Goal: Task Accomplishment & Management: Use online tool/utility

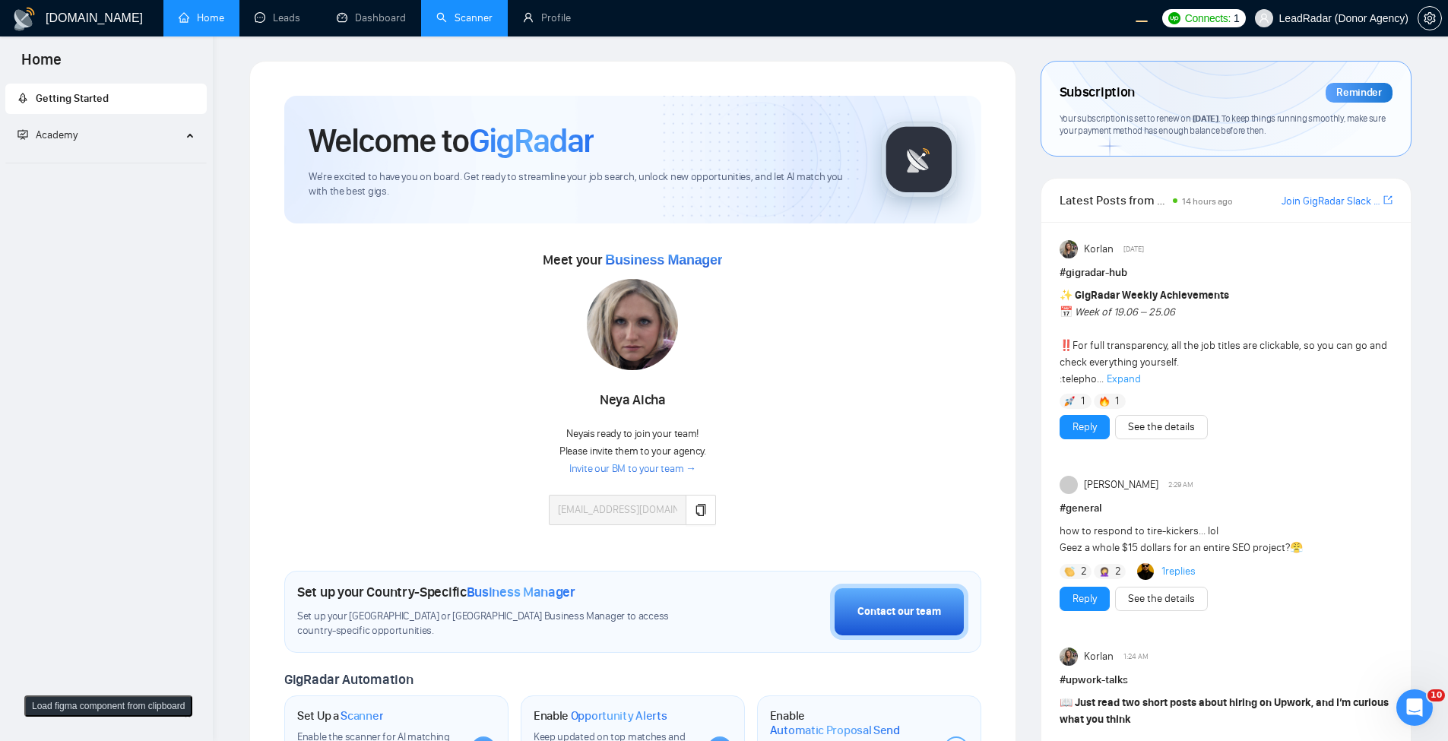
click at [471, 23] on link "Scanner" at bounding box center [464, 17] width 56 height 13
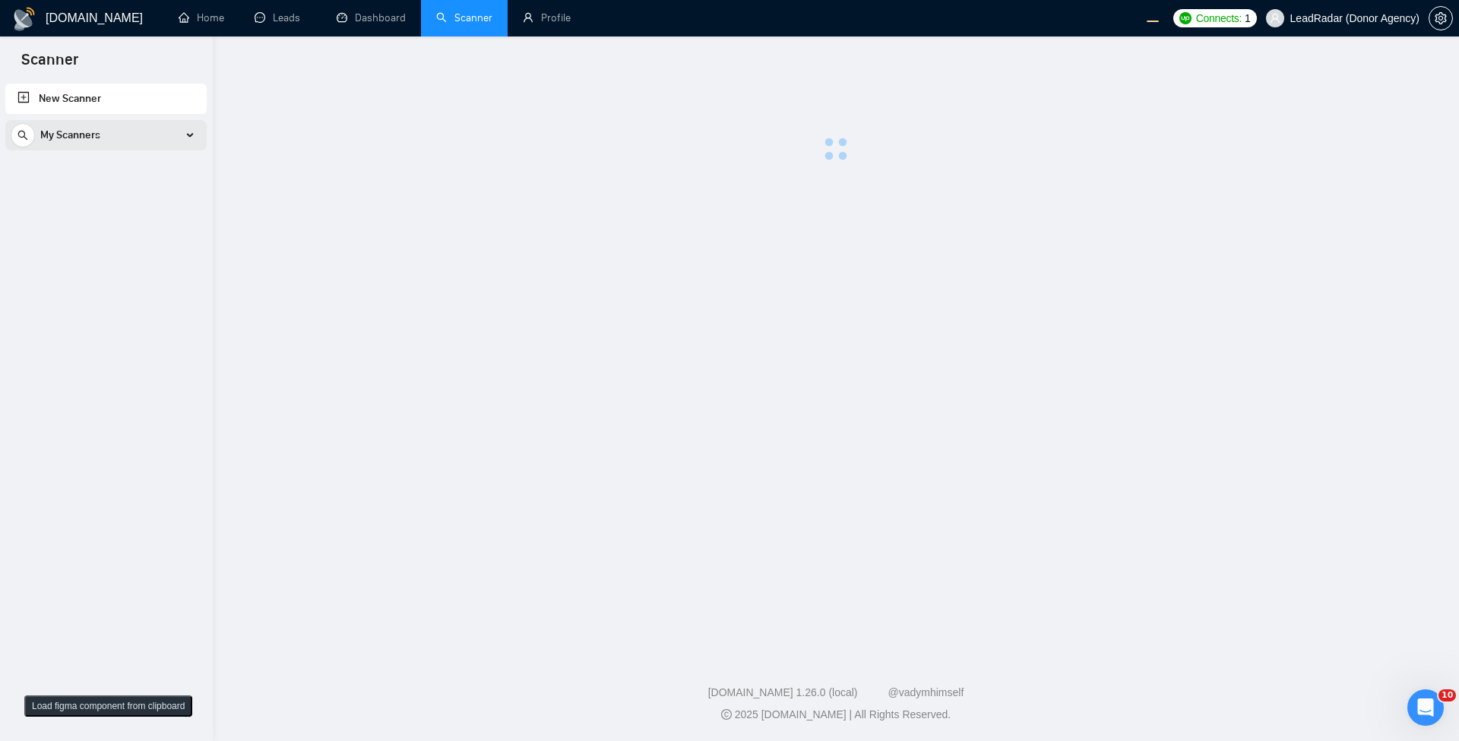
click at [140, 128] on div "My Scanners" at bounding box center [106, 135] width 191 height 30
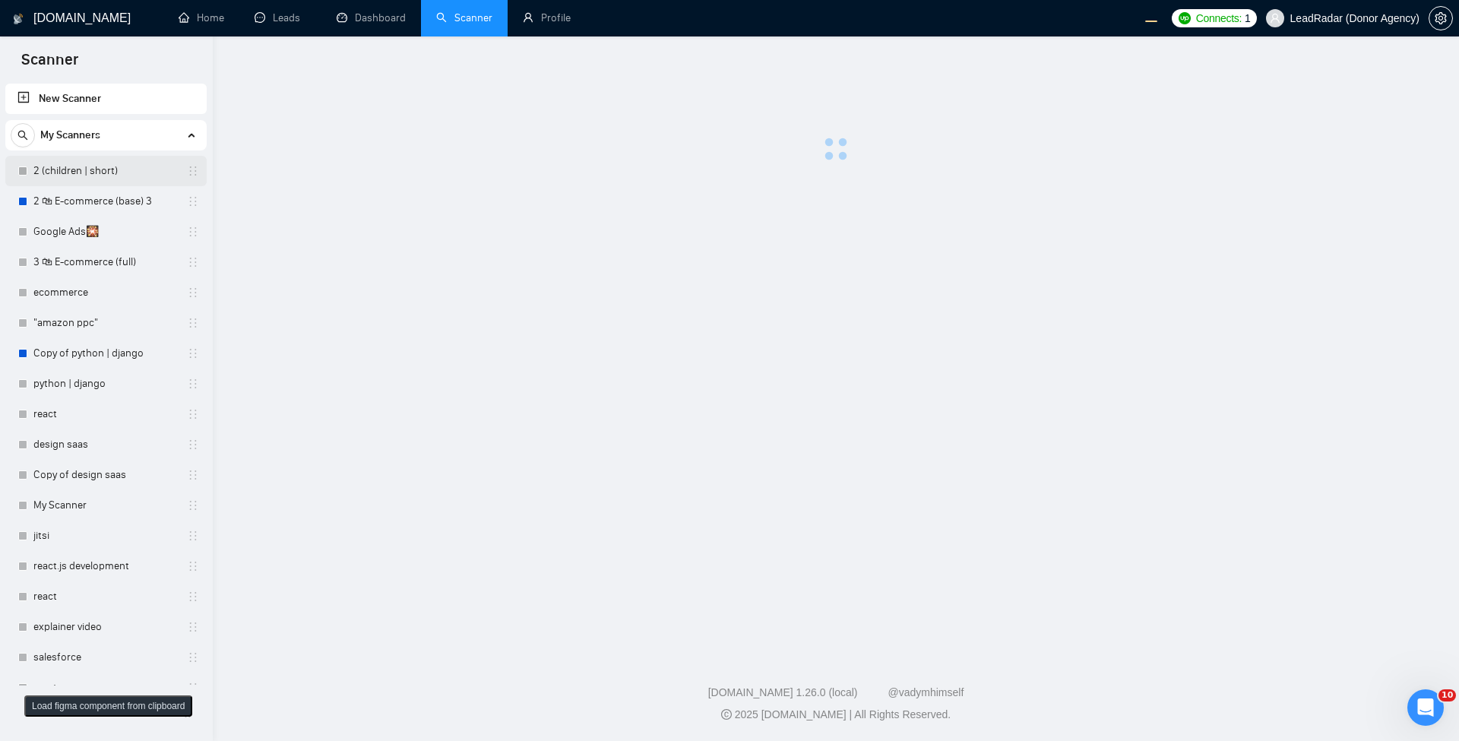
click at [115, 182] on link "2 (children | short)" at bounding box center [105, 171] width 144 height 30
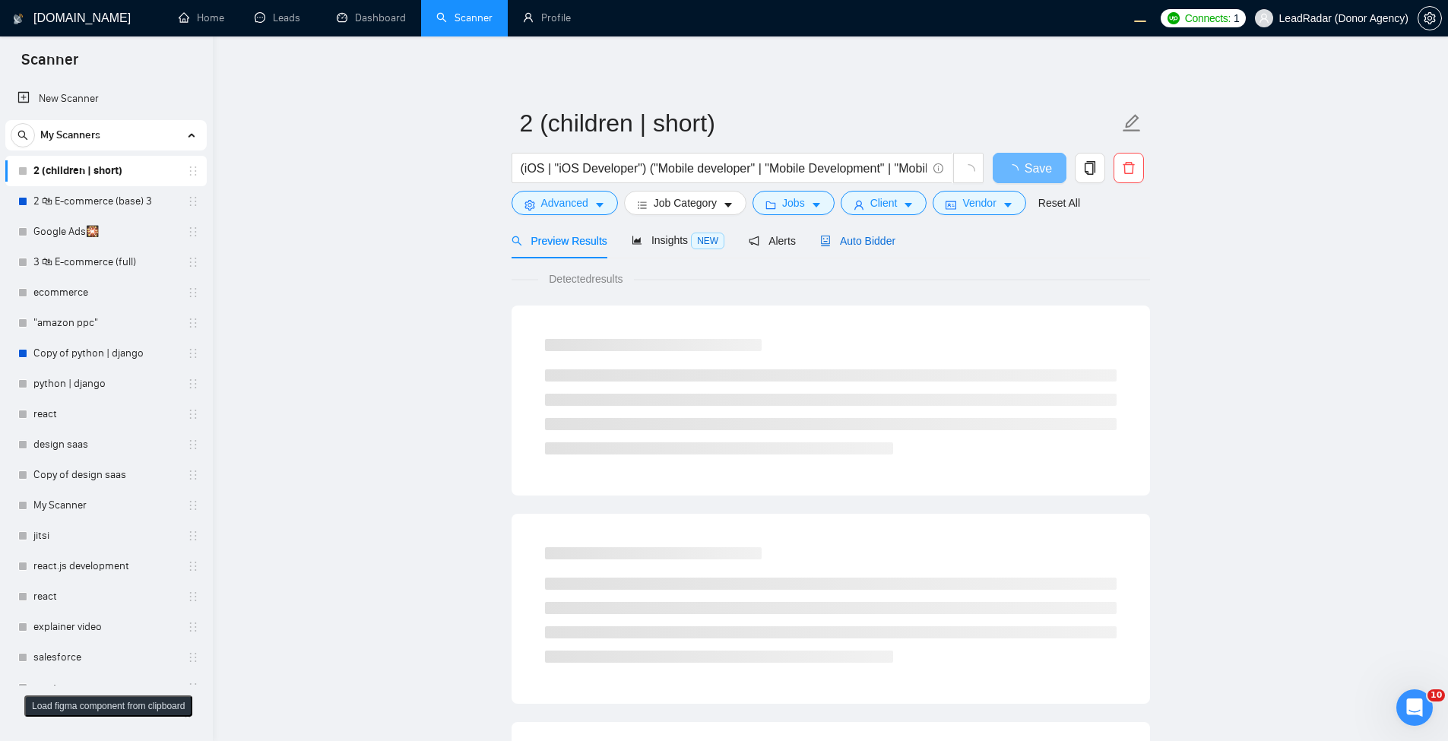
click at [839, 245] on span "Auto Bidder" at bounding box center [857, 241] width 75 height 12
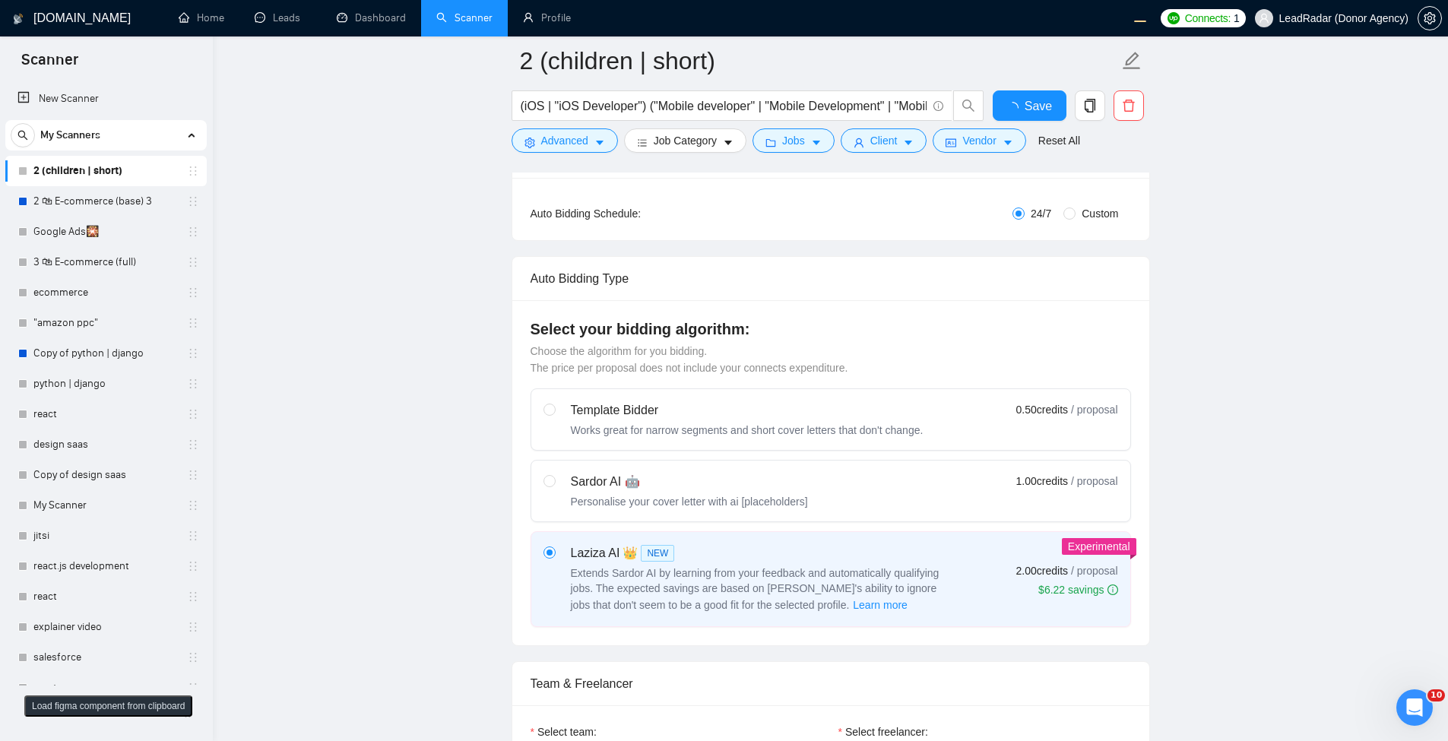
scroll to position [730, 0]
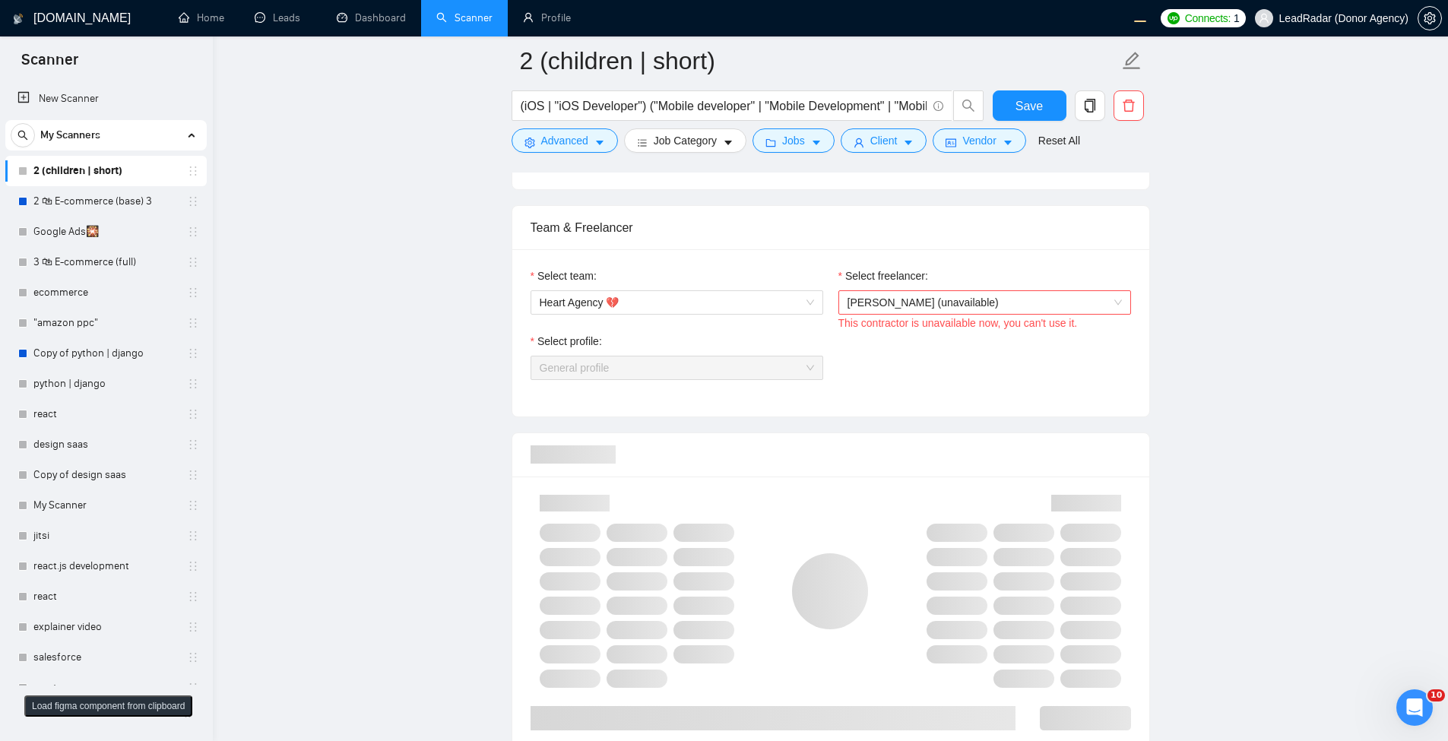
click at [993, 323] on div "This contractor is unavailable now, you can't use it." at bounding box center [984, 323] width 293 height 17
click at [1025, 306] on span "[PERSON_NAME] (unavailable)" at bounding box center [984, 302] width 274 height 23
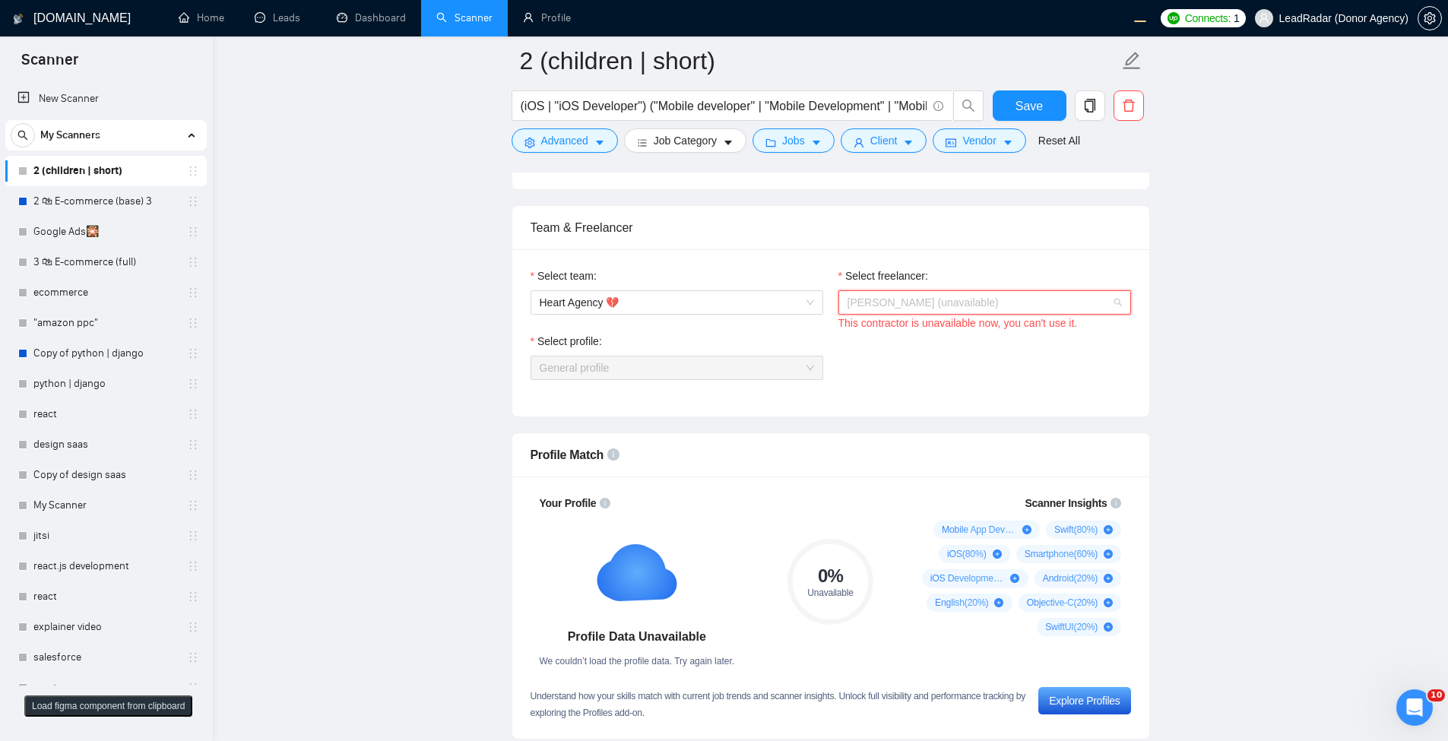
click at [1027, 306] on span "[PERSON_NAME] (unavailable)" at bounding box center [984, 302] width 274 height 23
click at [1107, 309] on span "[PERSON_NAME] (unavailable)" at bounding box center [984, 302] width 274 height 23
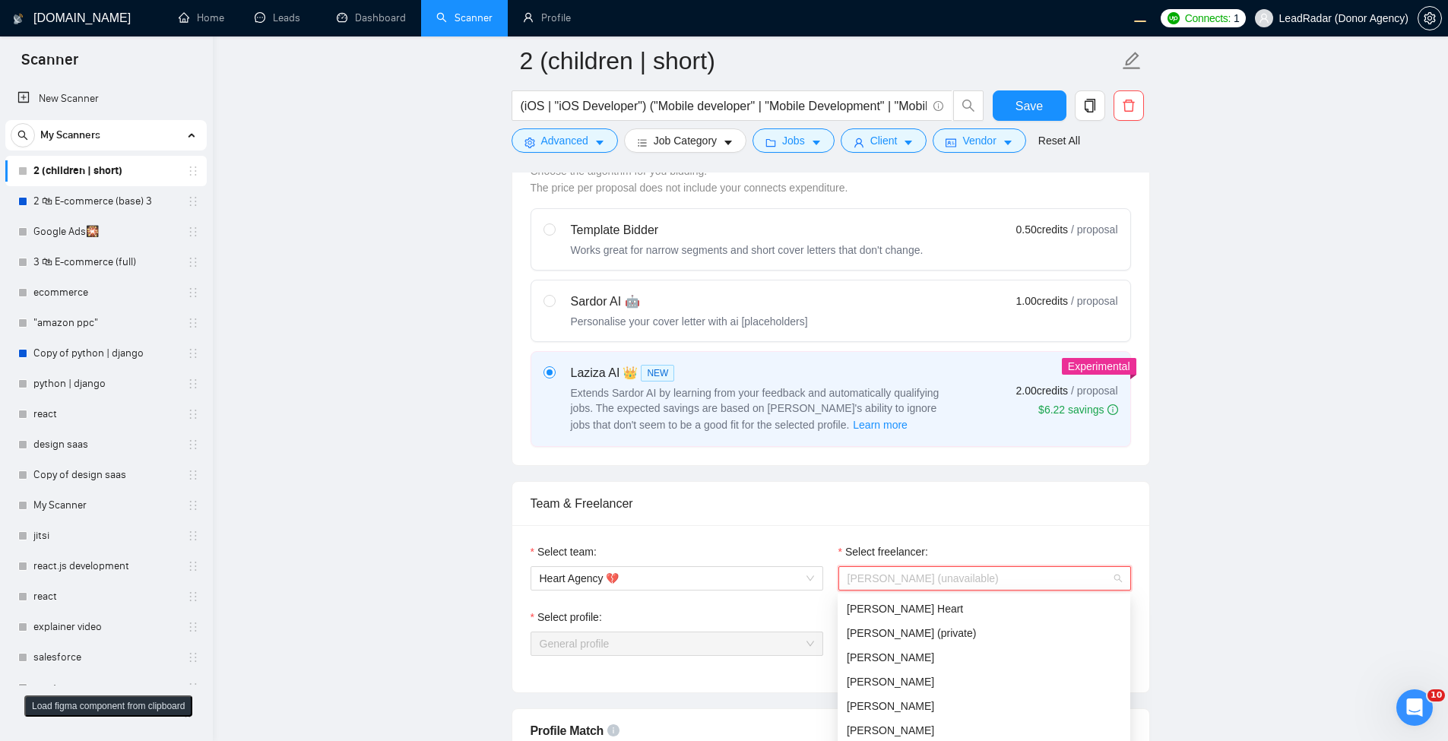
scroll to position [456, 0]
click at [882, 603] on span "[PERSON_NAME] Heart" at bounding box center [905, 606] width 116 height 12
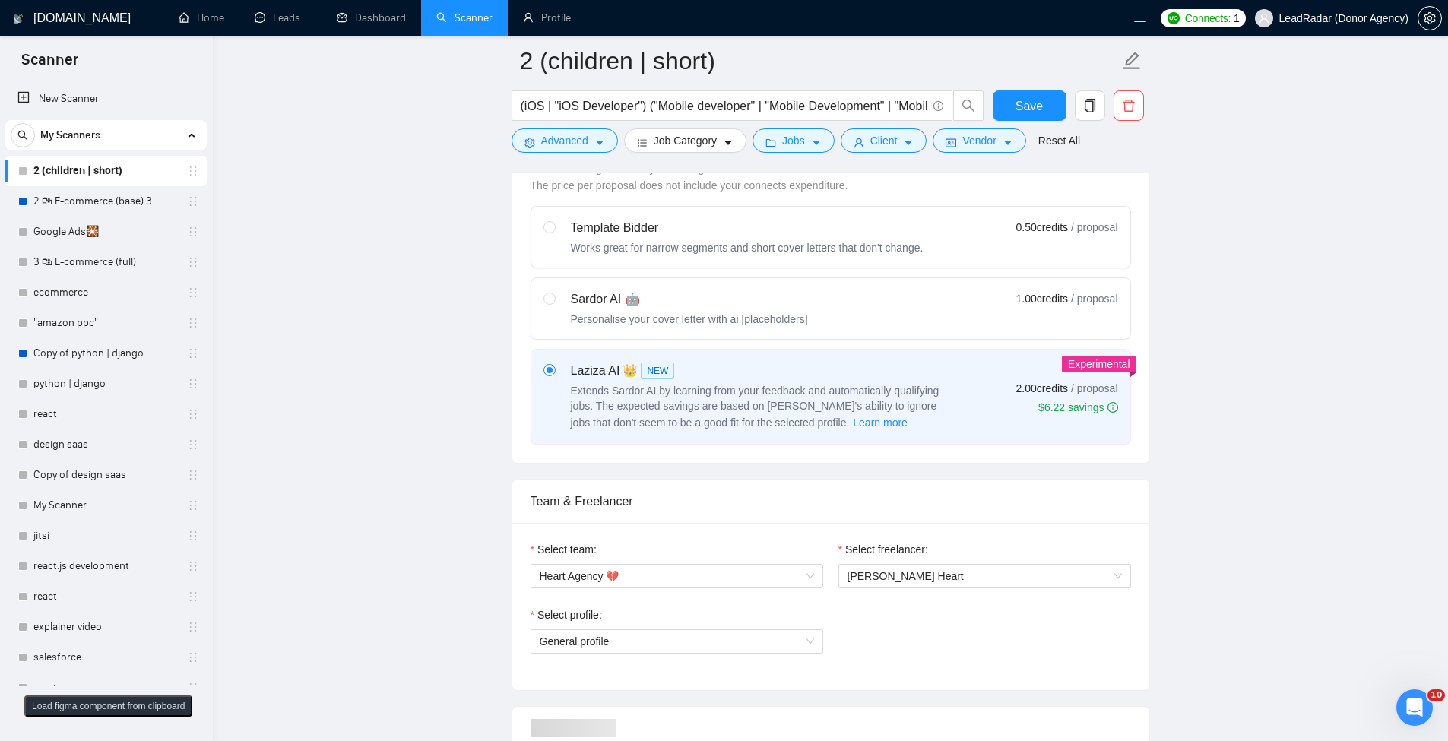
scroll to position [540, 0]
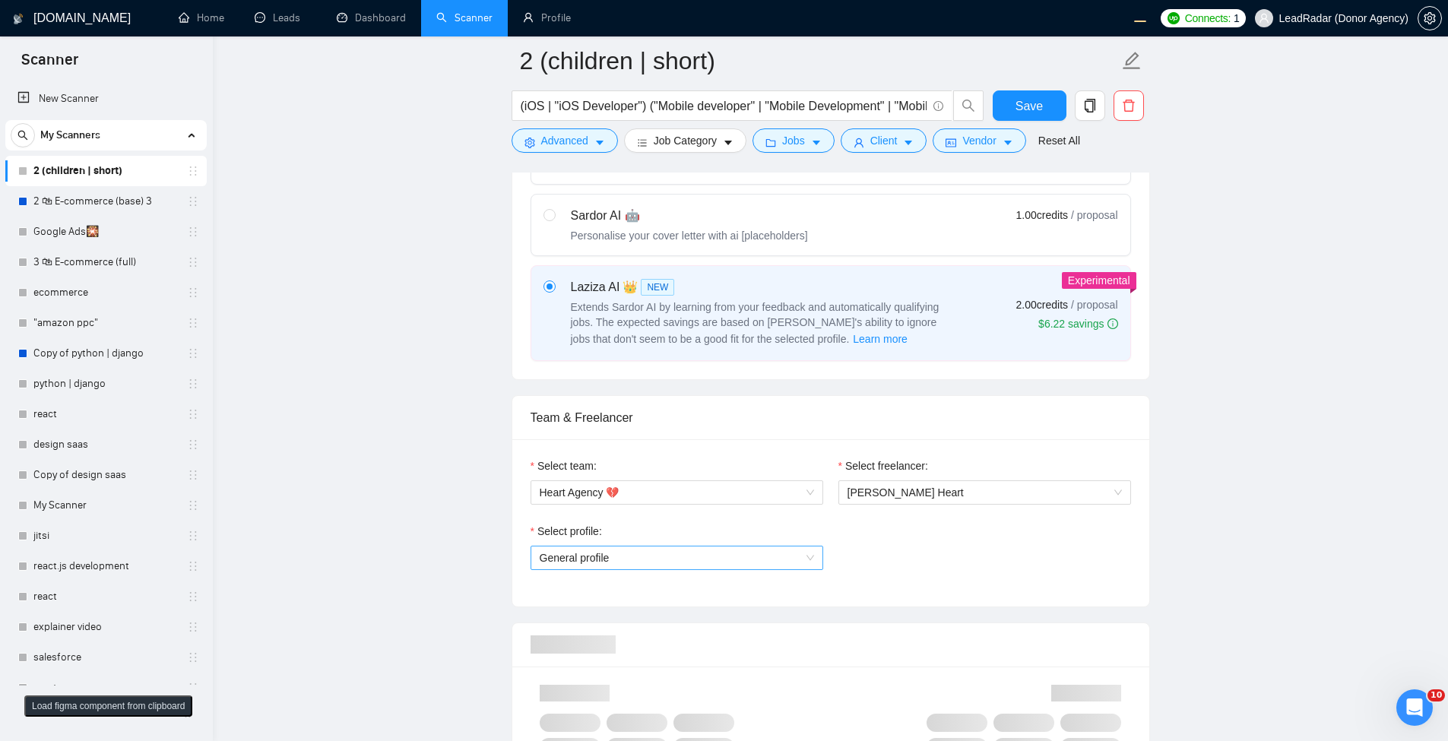
click at [788, 546] on span "General profile" at bounding box center [677, 557] width 274 height 23
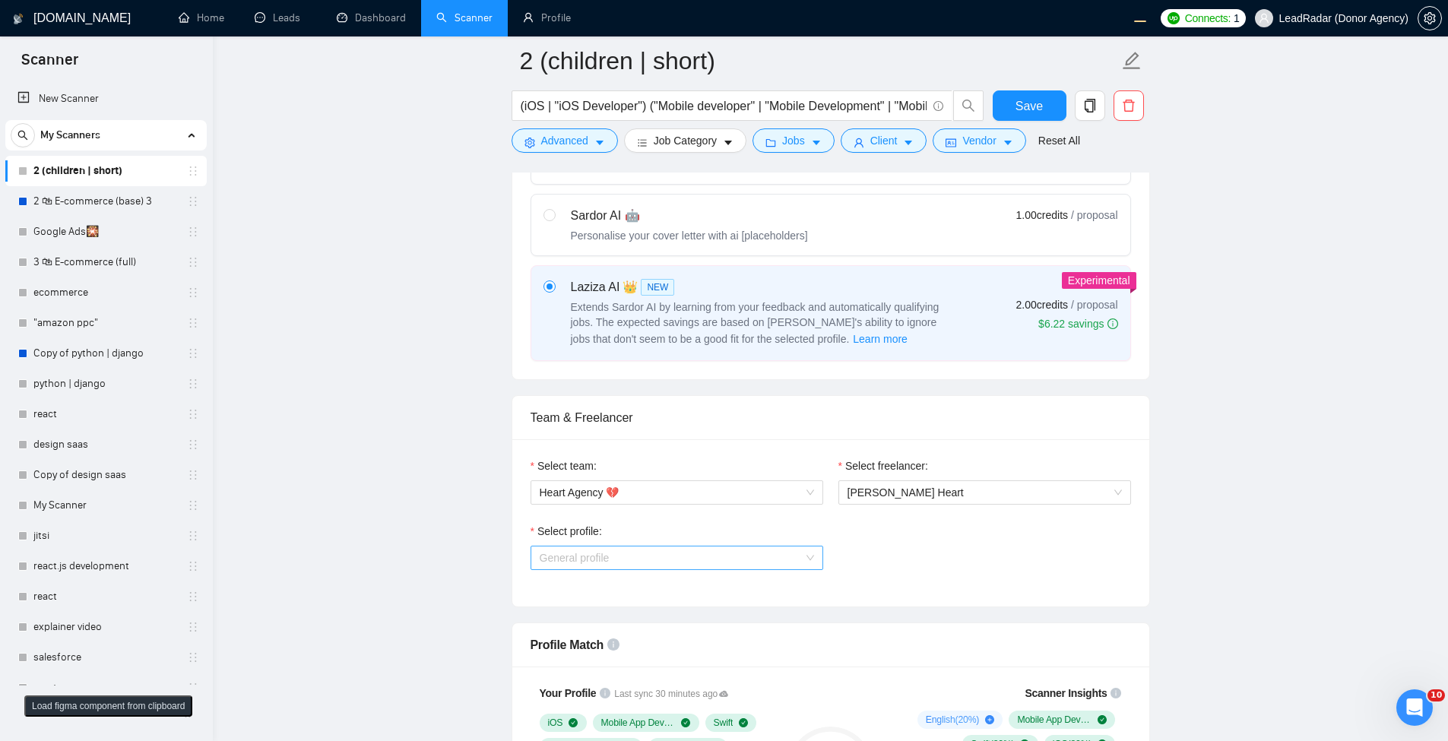
scroll to position [730, 0]
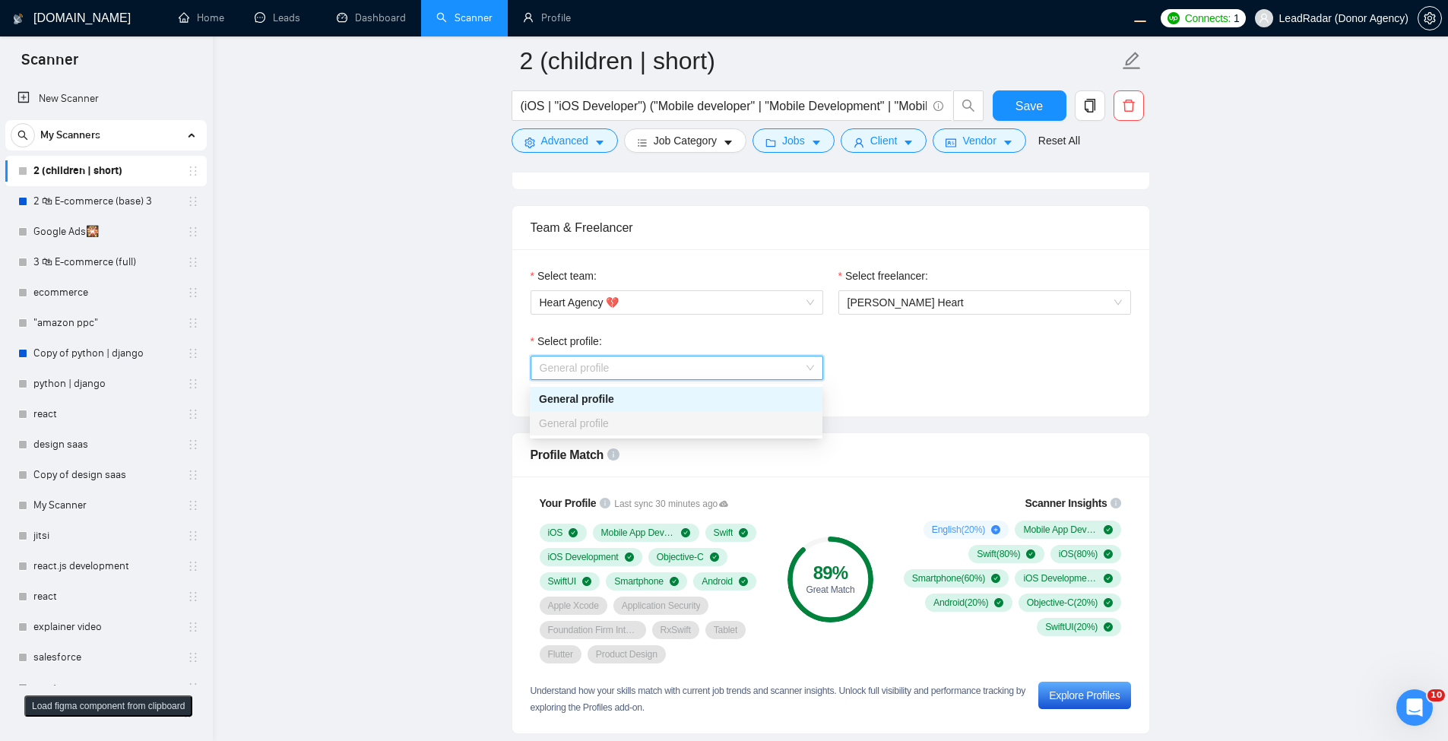
click at [746, 369] on span "General profile" at bounding box center [677, 367] width 274 height 23
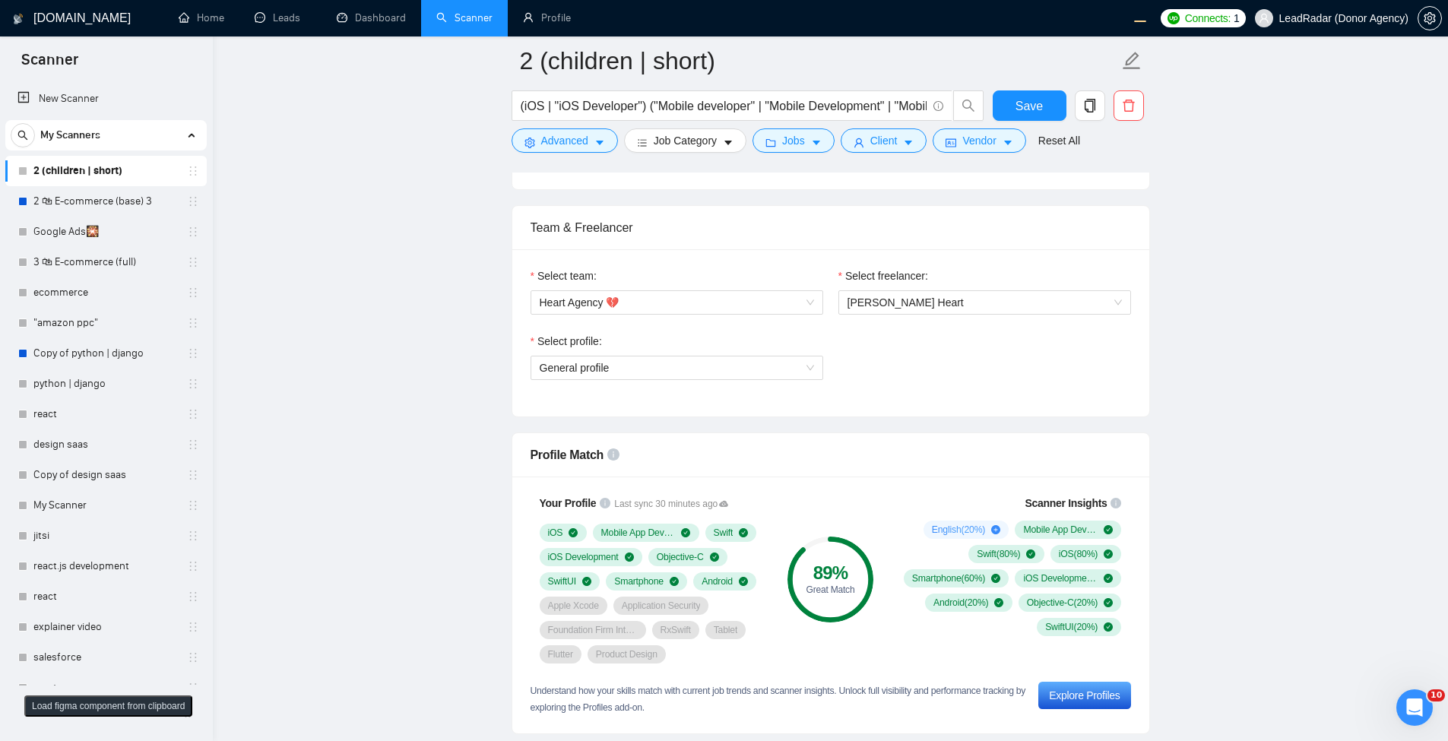
click at [951, 377] on div "Select profile: General profile" at bounding box center [831, 365] width 616 height 65
click at [743, 371] on span "General profile" at bounding box center [677, 367] width 274 height 23
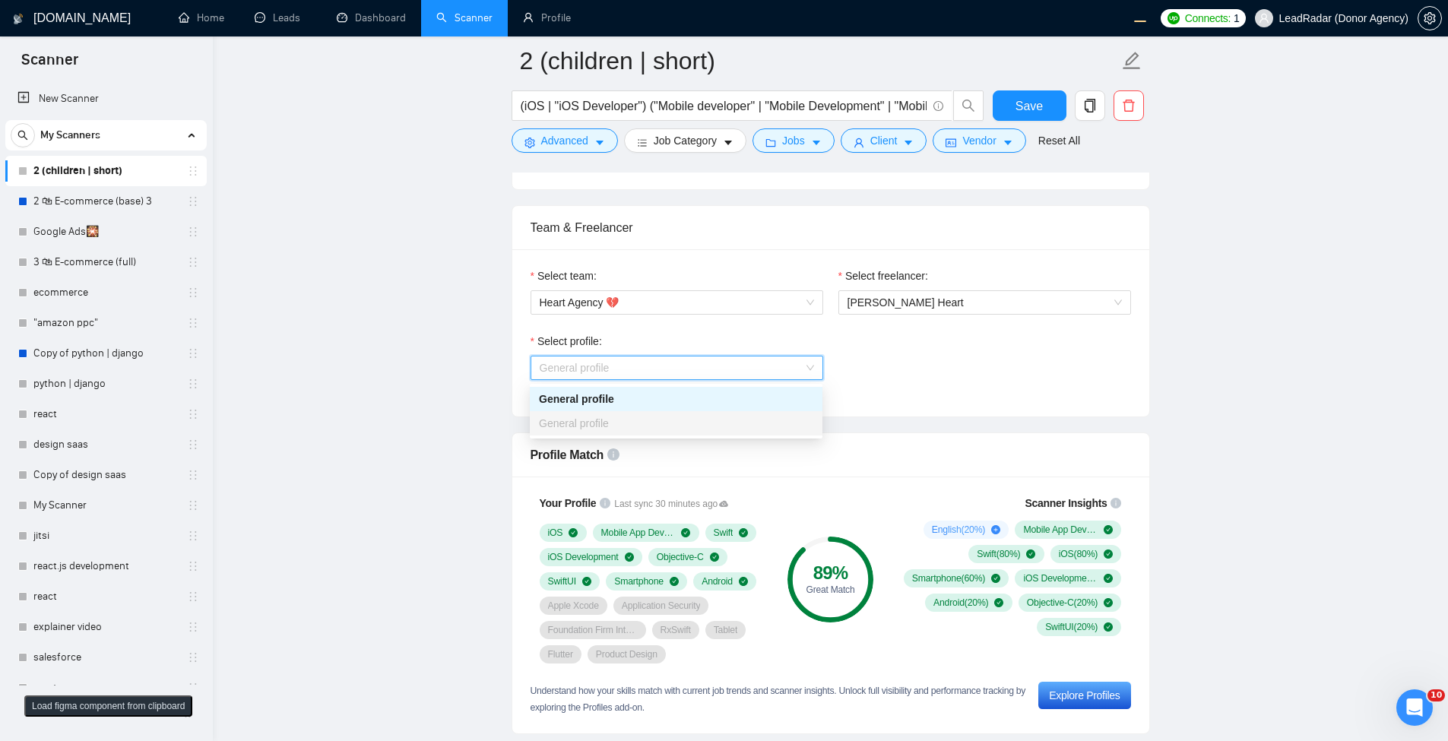
click at [657, 426] on div "General profile" at bounding box center [676, 423] width 274 height 17
click at [875, 344] on div "Select profile: General profile" at bounding box center [831, 365] width 616 height 65
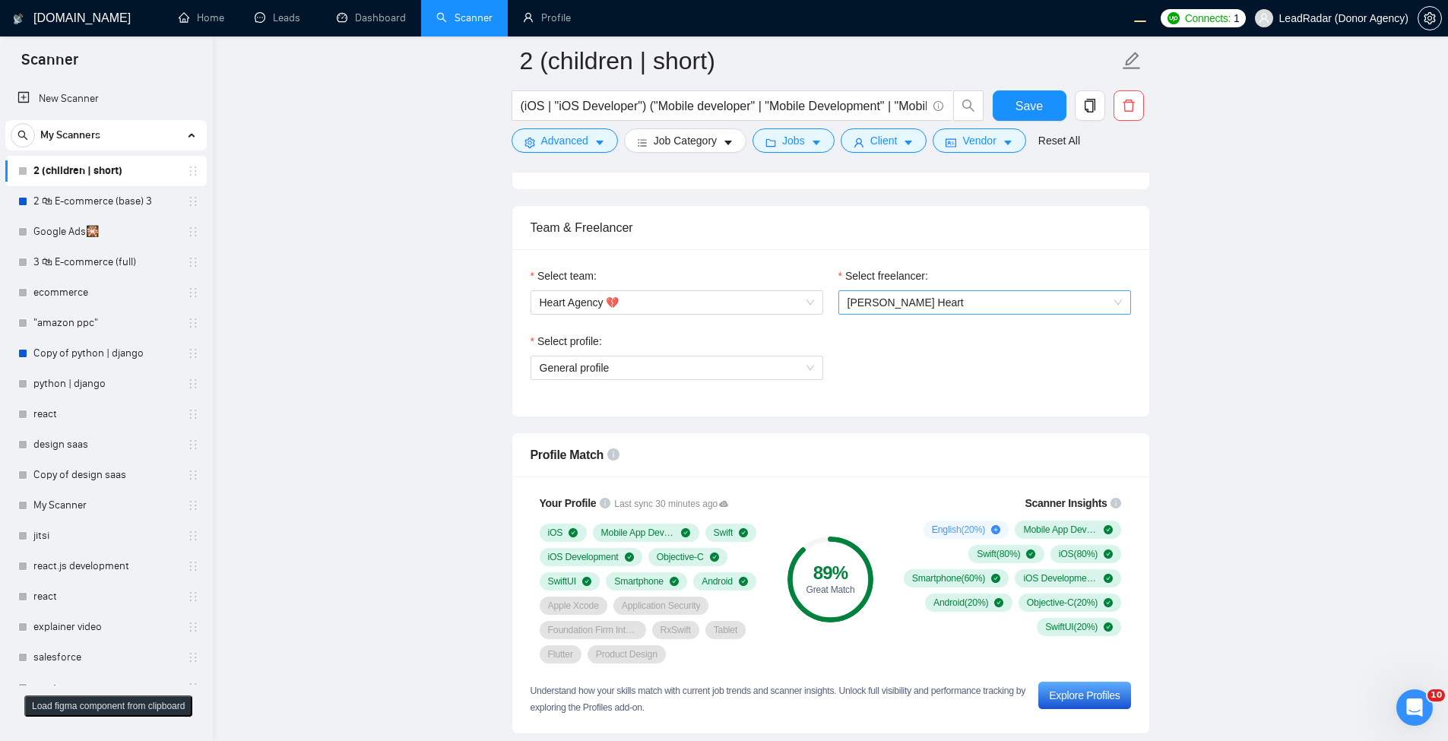
click at [932, 305] on span "[PERSON_NAME] Heart" at bounding box center [984, 302] width 274 height 23
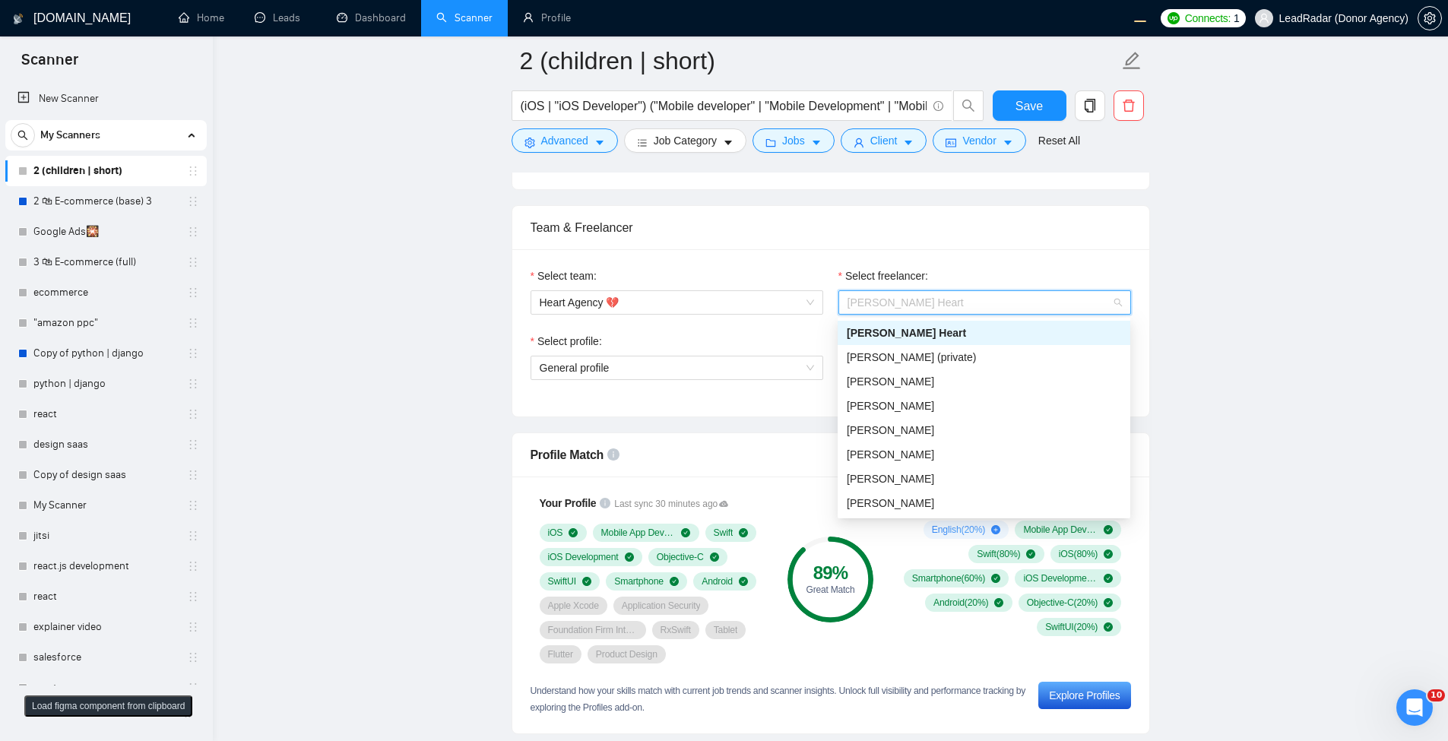
click at [932, 305] on span "[PERSON_NAME] Heart" at bounding box center [984, 302] width 274 height 23
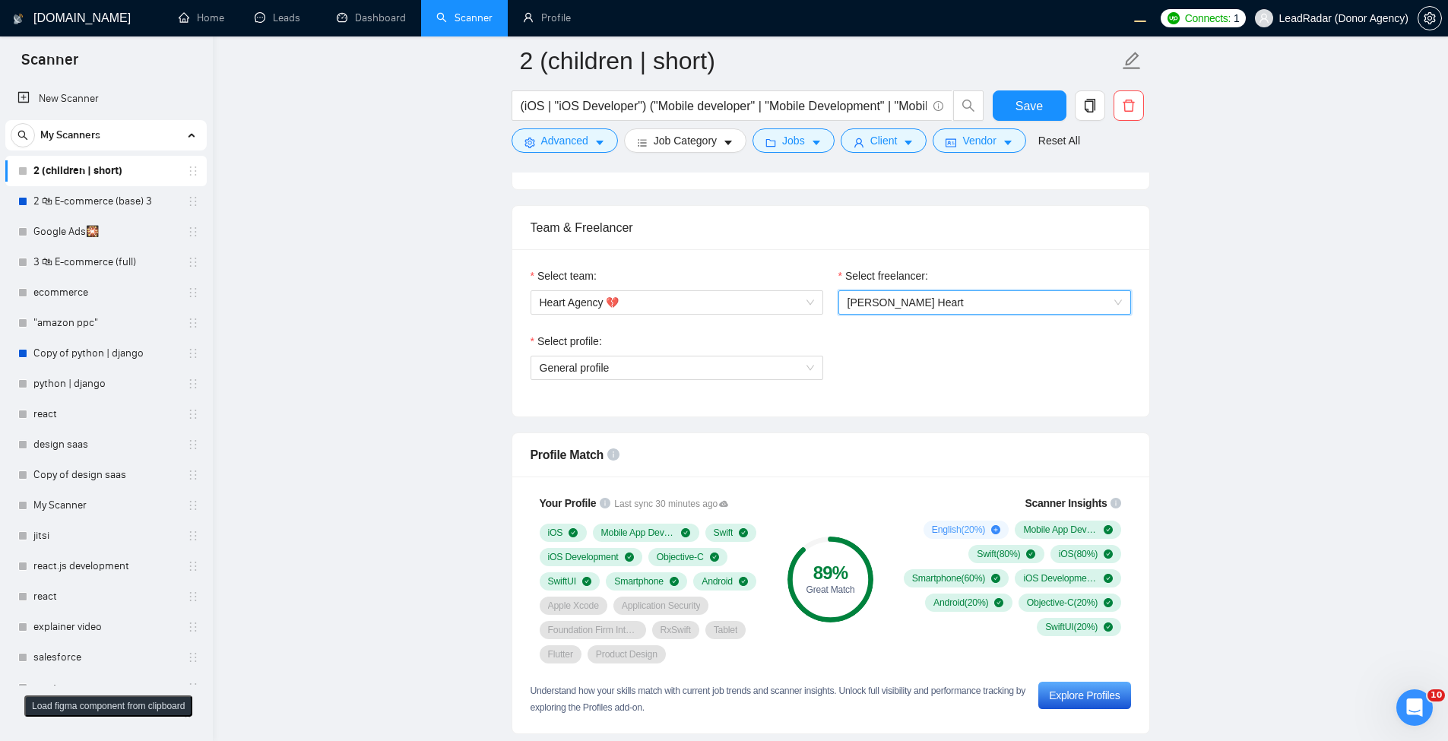
click at [906, 303] on span "[PERSON_NAME] Heart" at bounding box center [984, 302] width 274 height 23
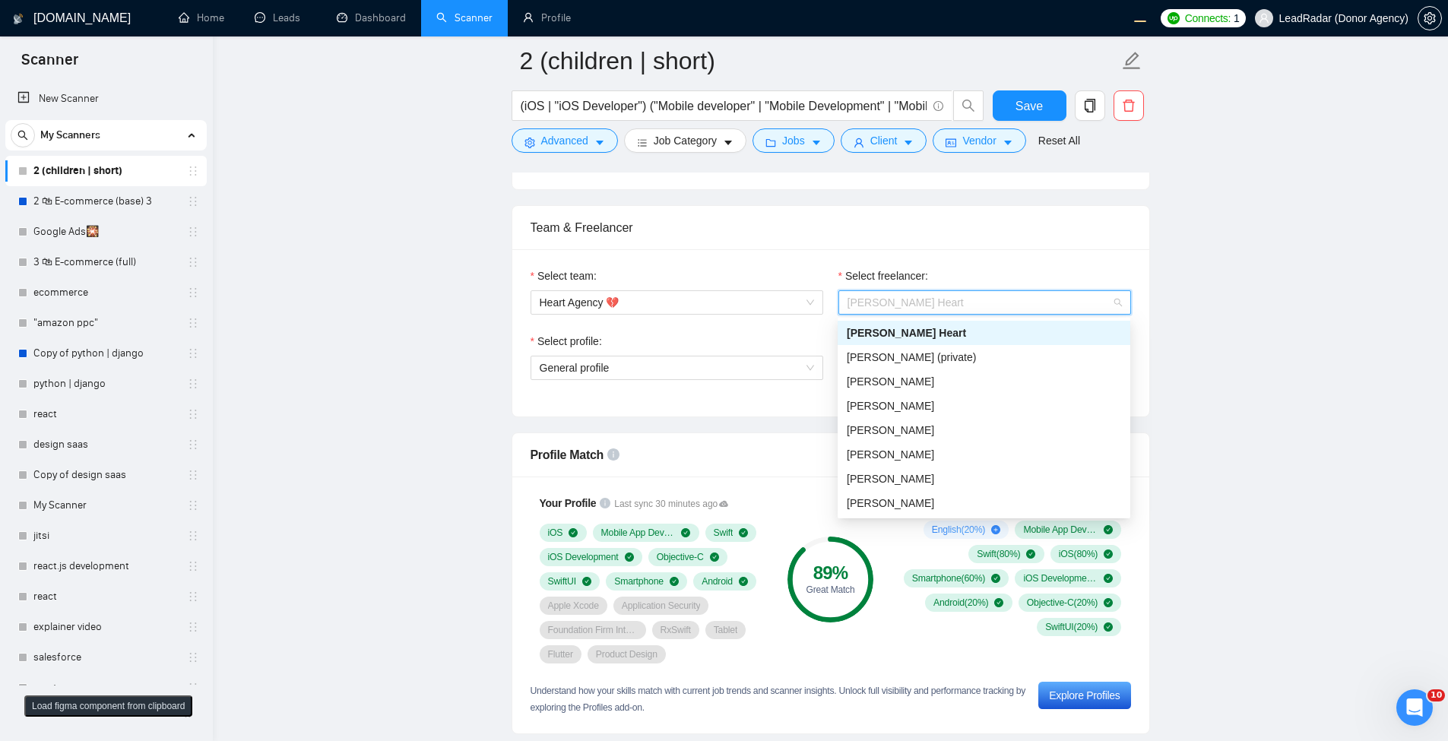
click at [906, 302] on span "[PERSON_NAME] Heart" at bounding box center [984, 302] width 274 height 23
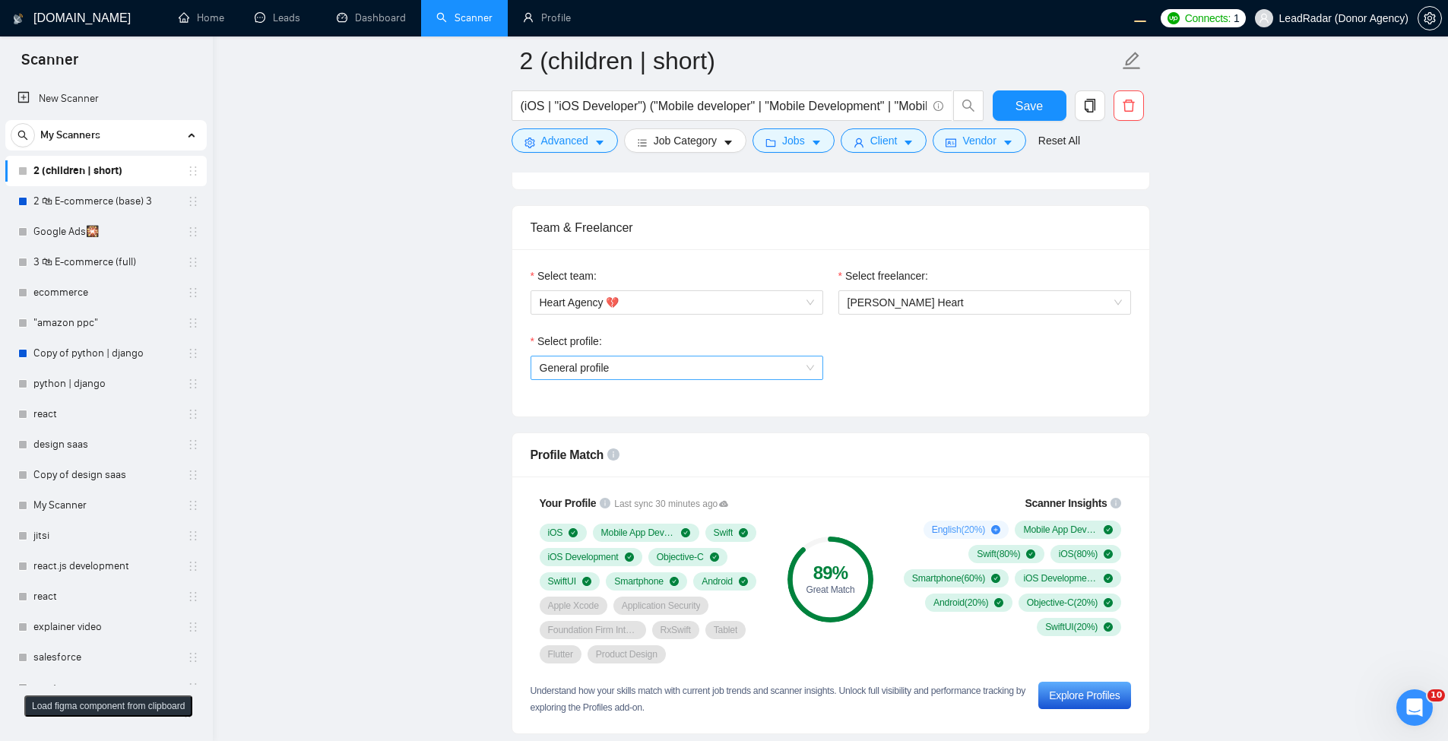
click at [785, 372] on span "General profile" at bounding box center [677, 367] width 274 height 23
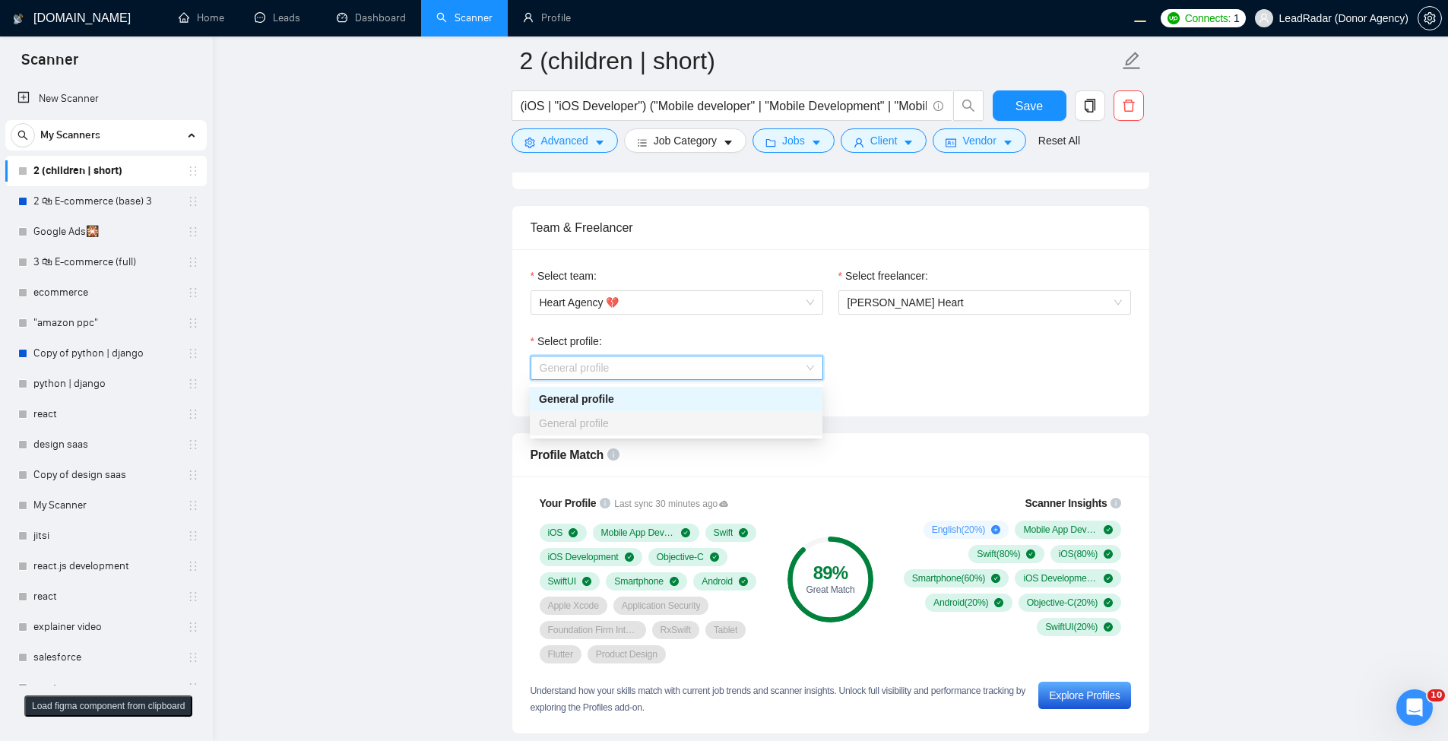
click at [577, 432] on div "General profile" at bounding box center [676, 423] width 293 height 24
click at [645, 388] on div "General profile" at bounding box center [676, 399] width 293 height 24
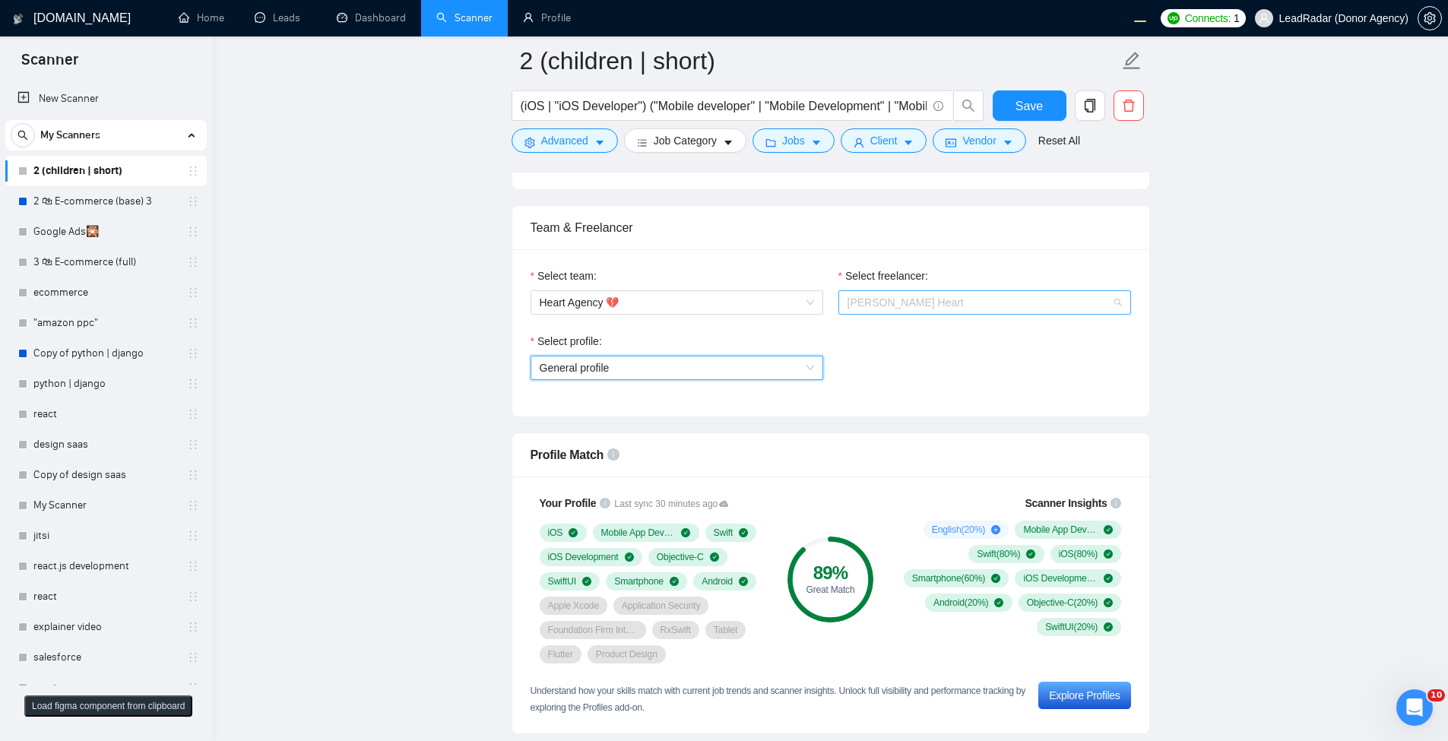
click at [1026, 302] on span "[PERSON_NAME] Heart" at bounding box center [984, 302] width 274 height 23
